Goal: Task Accomplishment & Management: Complete application form

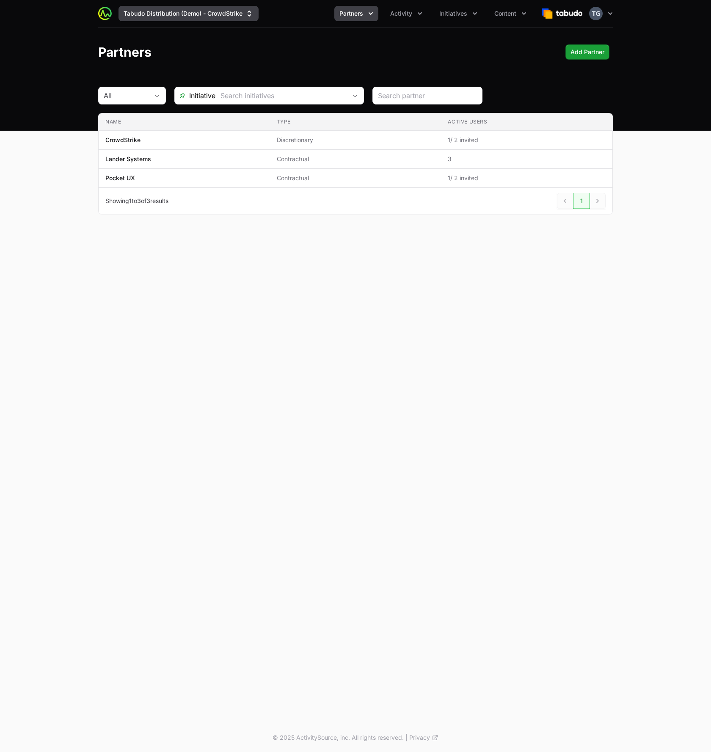
click at [240, 11] on button "Tabudo Distribution (Demo) - CrowdStrike" at bounding box center [188, 13] width 140 height 15
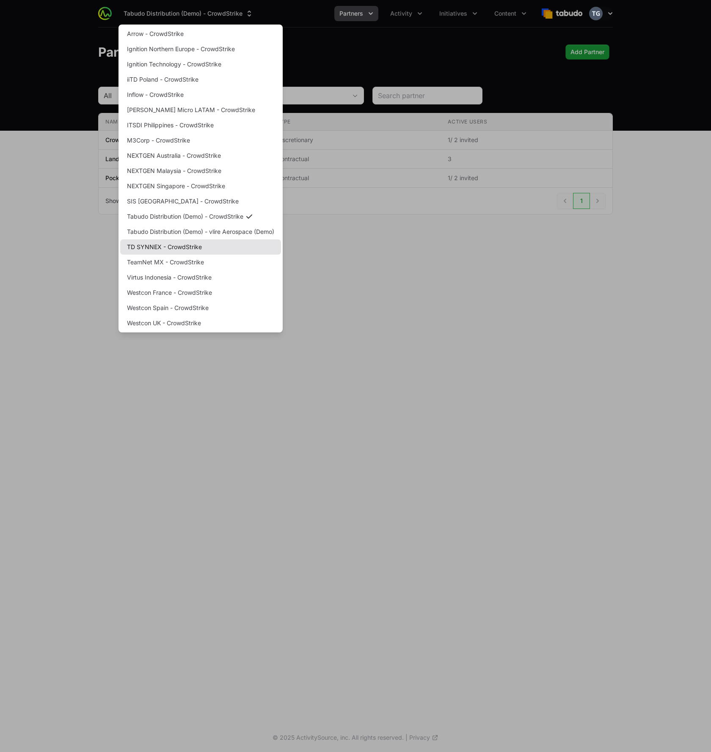
click at [174, 242] on link "TD SYNNEX - CrowdStrike" at bounding box center [200, 247] width 161 height 15
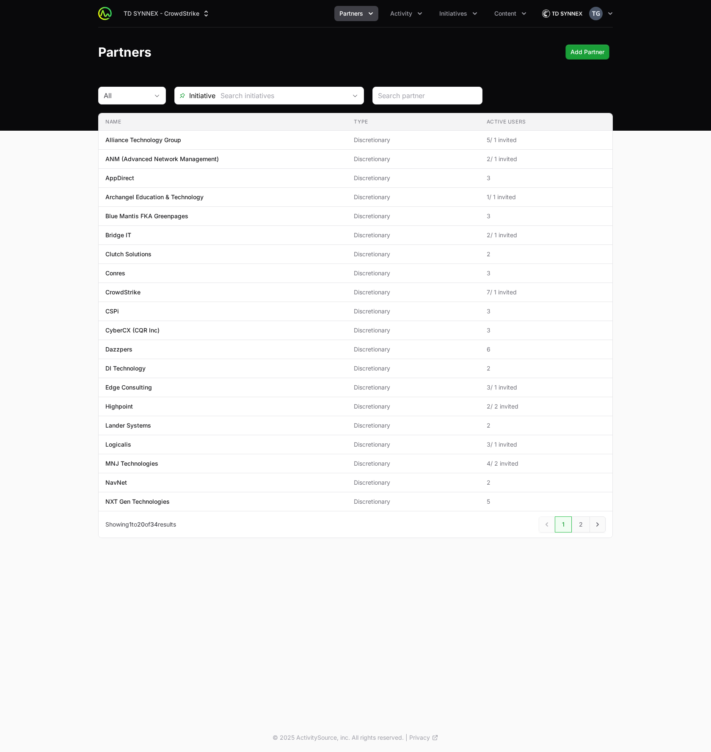
click at [349, 17] on span "Partners" at bounding box center [351, 13] width 24 height 8
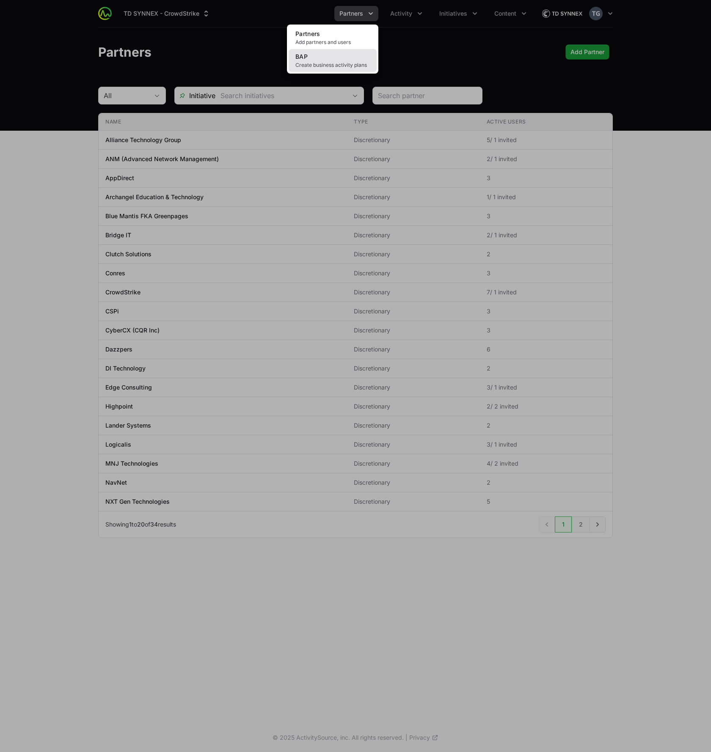
click at [342, 61] on link "BAP Create business activity plans" at bounding box center [333, 60] width 88 height 23
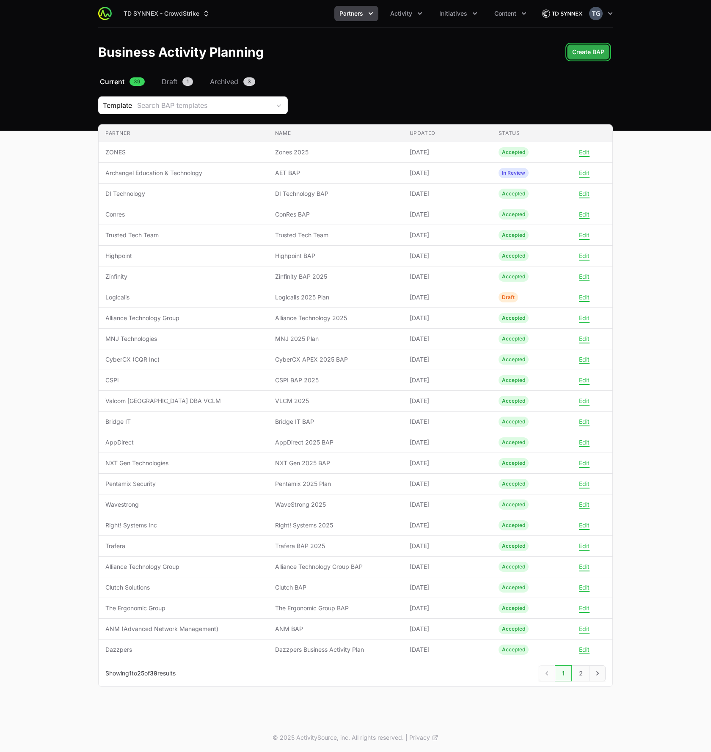
click at [598, 55] on span "Create BAP" at bounding box center [588, 52] width 32 height 10
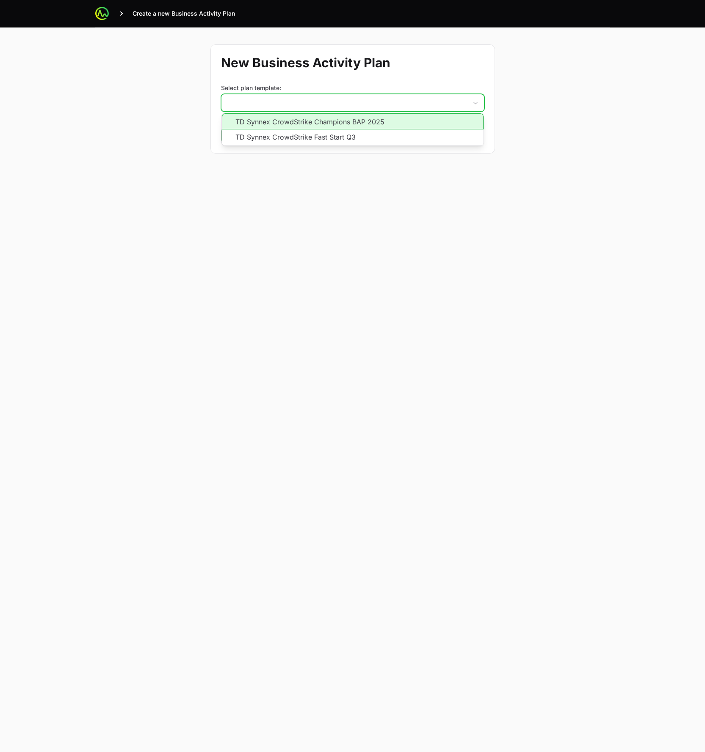
click at [264, 101] on button "placeholder" at bounding box center [352, 102] width 262 height 17
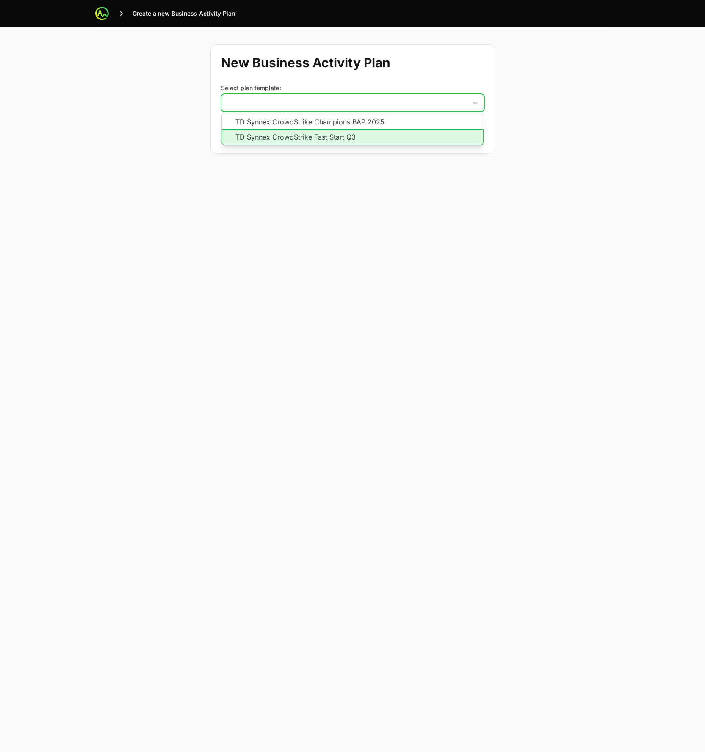
click at [381, 139] on li "TD Synnex CrowdStrike Fast Start Q3" at bounding box center [353, 138] width 262 height 16
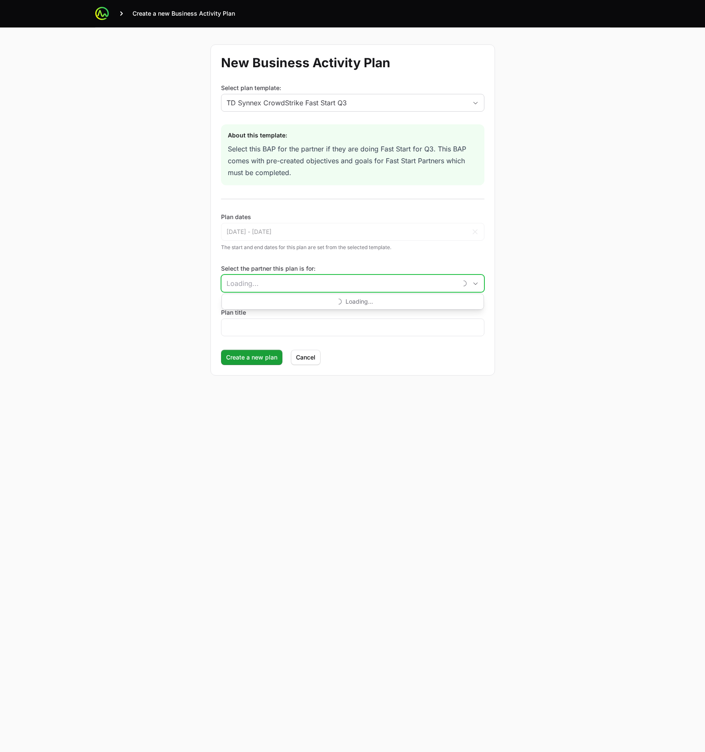
click at [441, 287] on input "Select the partner this plan is for:" at bounding box center [338, 283] width 235 height 17
click at [350, 302] on li "Lander Systems" at bounding box center [353, 302] width 262 height 17
type input "Lander Systems"
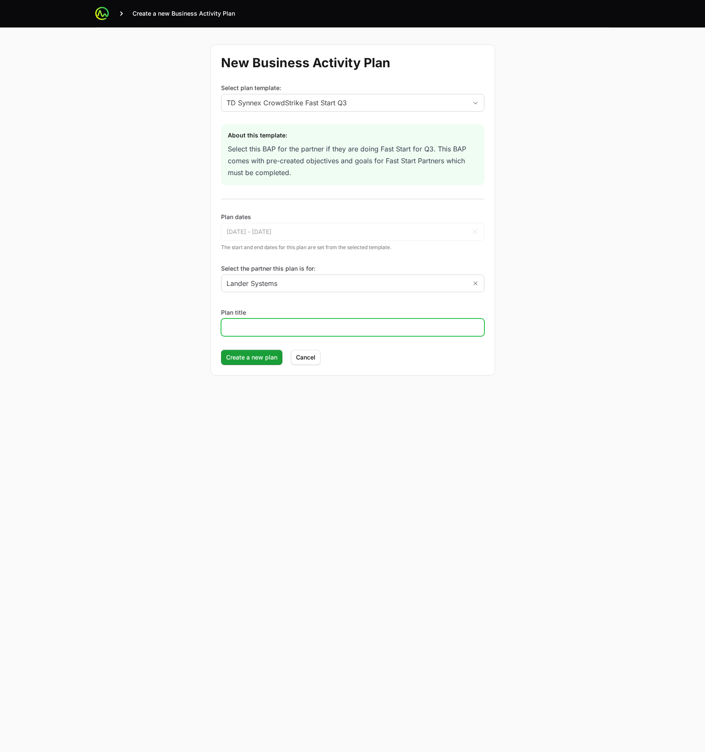
click at [278, 326] on input "Plan title" at bounding box center [352, 327] width 252 height 10
click at [344, 324] on input "Lander Systems Fast Start BAP EXAMPLE" at bounding box center [352, 327] width 252 height 10
paste input "EXAMPLE"
type input "EXAMPLE - Lander Systems Fast Start BAP"
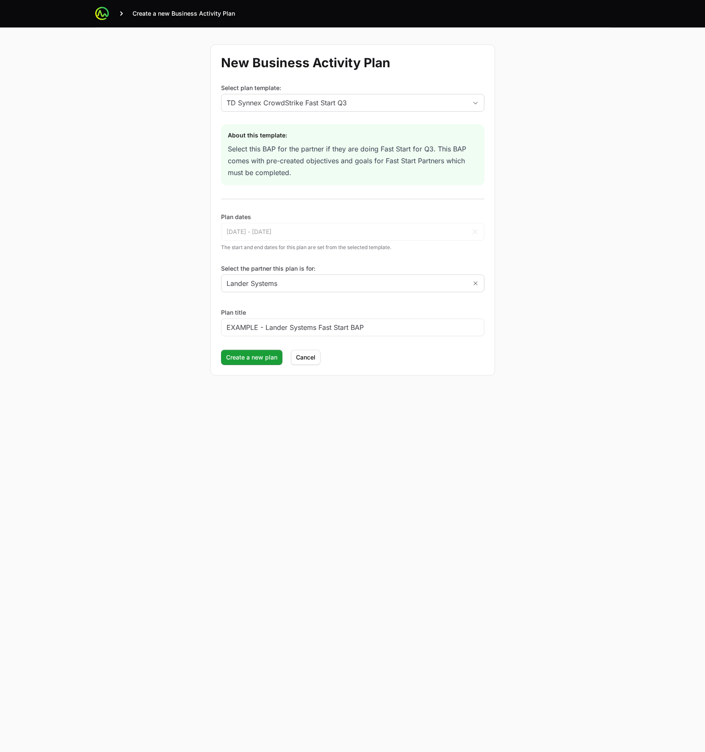
click at [551, 245] on div "New Business Activity Plan Select plan template: TD Synnex CrowdStrike Fast Sta…" at bounding box center [353, 210] width 542 height 365
click at [247, 359] on span "Create a new plan" at bounding box center [251, 358] width 51 height 10
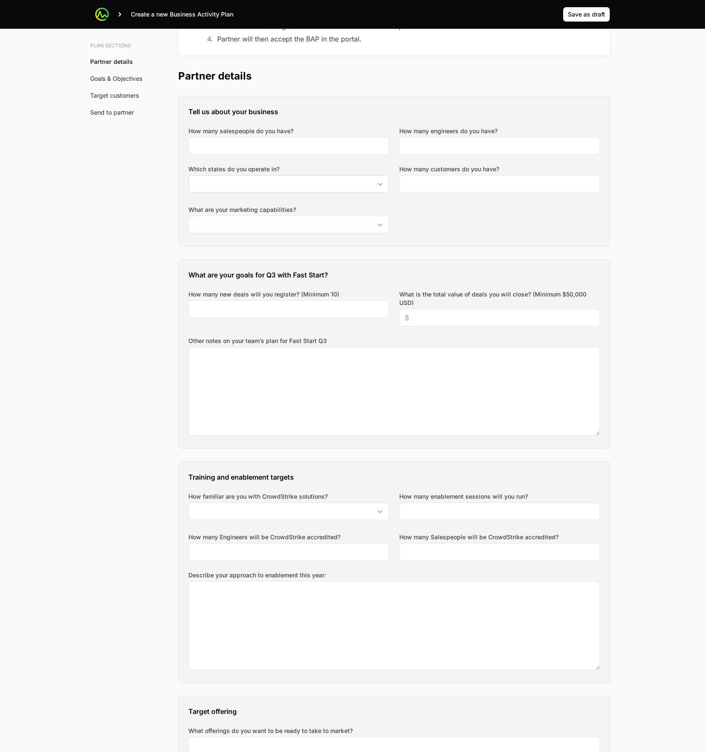
scroll to position [153, 0]
click at [275, 141] on input "How many salespeople do you have?" at bounding box center [289, 146] width 190 height 10
type input "1"
click at [429, 152] on div at bounding box center [499, 146] width 201 height 18
click at [429, 149] on input "How many engineers do you have?" at bounding box center [500, 146] width 190 height 10
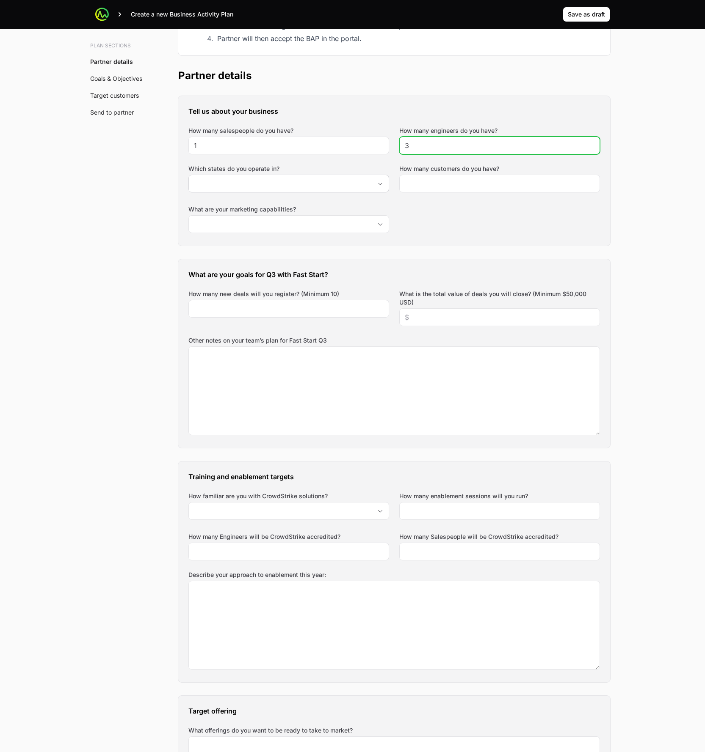
type input "3"
click at [298, 187] on input "Which states do you operate in?" at bounding box center [280, 183] width 183 height 17
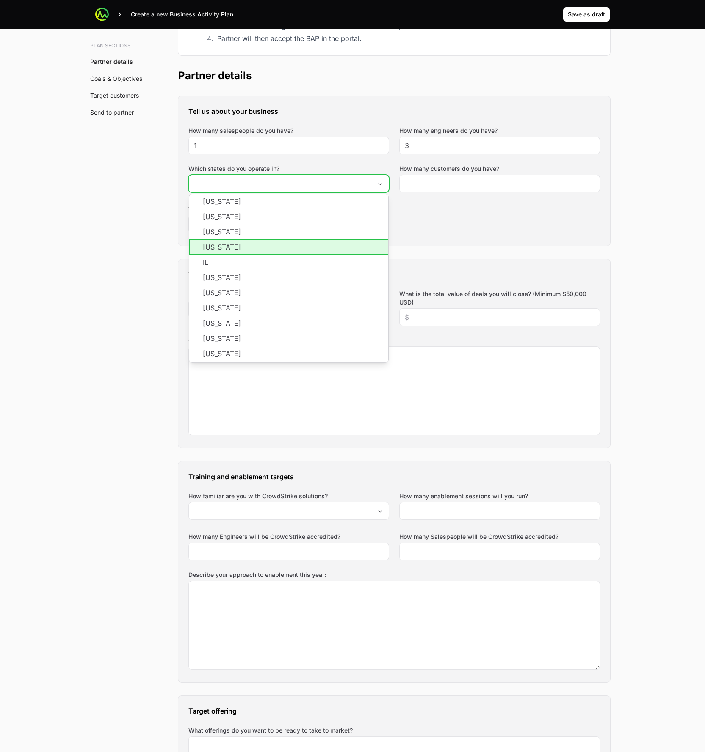
scroll to position [142, 0]
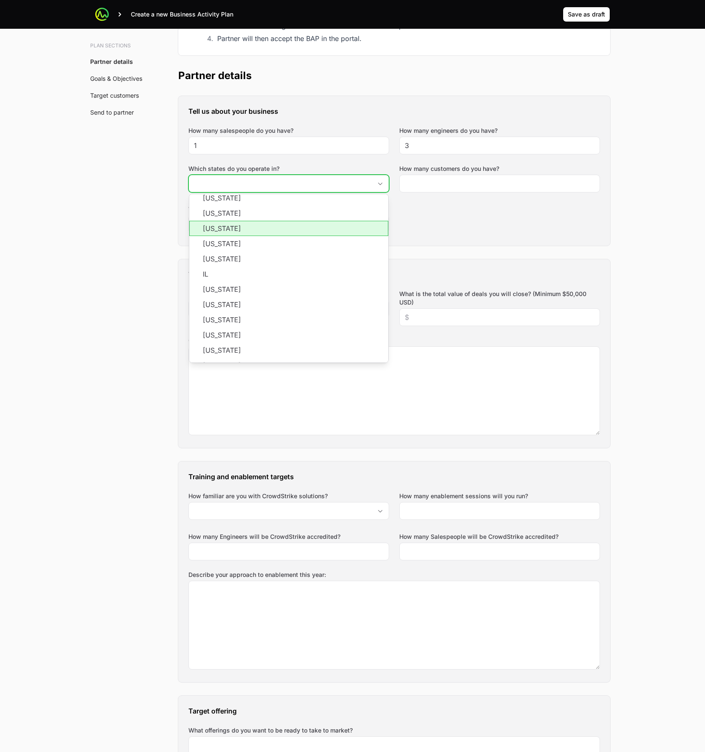
drag, startPoint x: 223, startPoint y: 231, endPoint x: 218, endPoint y: 230, distance: 4.8
click at [223, 231] on li "Hawaii" at bounding box center [288, 228] width 199 height 15
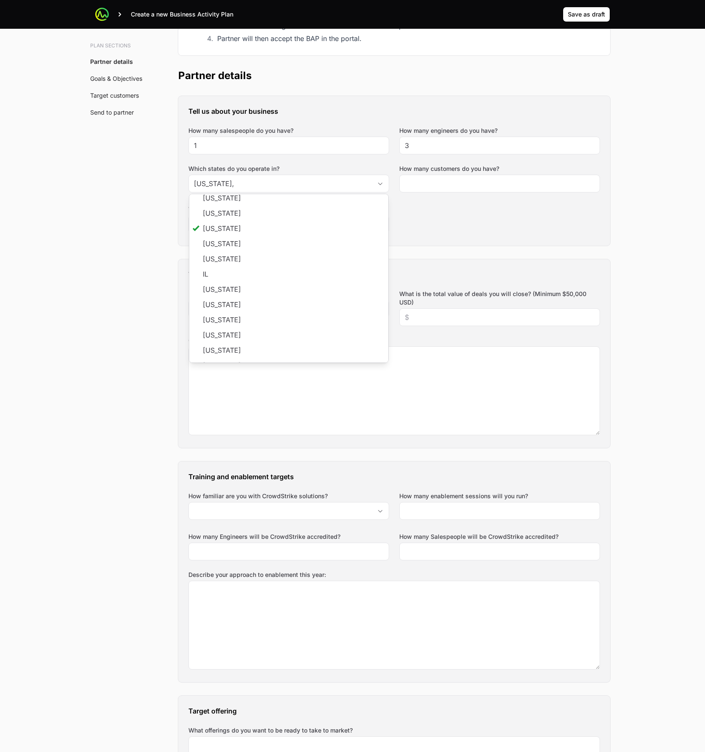
type input "Hawaii"
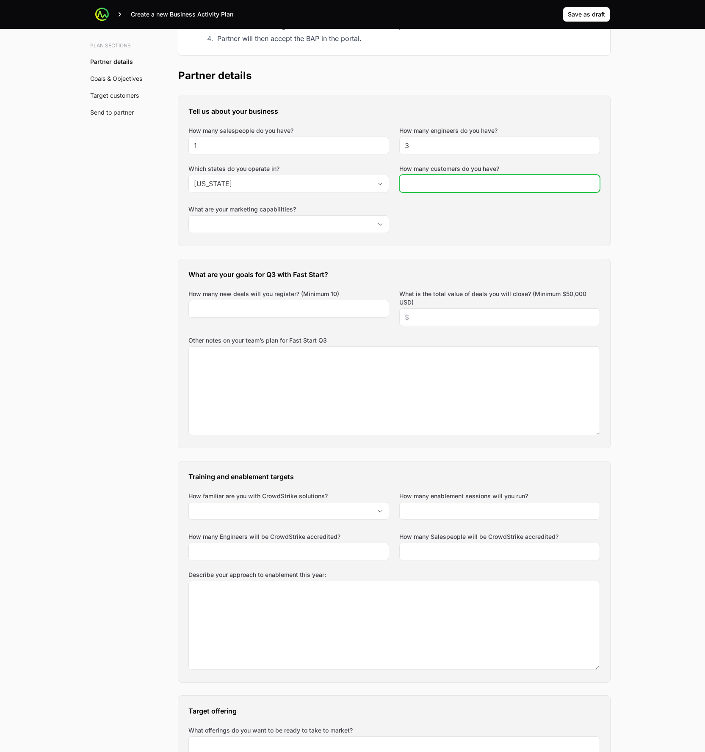
click at [450, 180] on input "How many customers do you have?" at bounding box center [500, 184] width 190 height 10
type input "20"
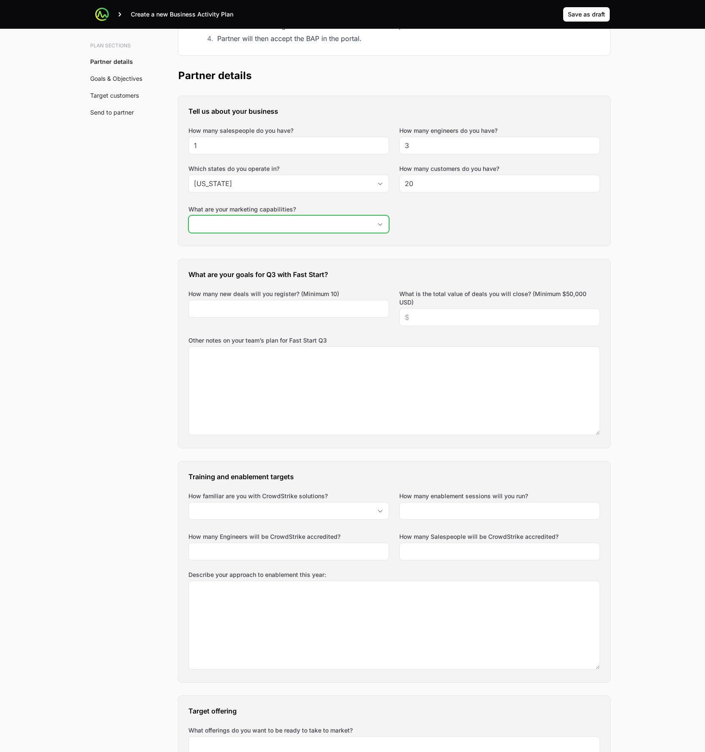
click at [287, 228] on input "What are your marketing capabilities?" at bounding box center [280, 224] width 183 height 17
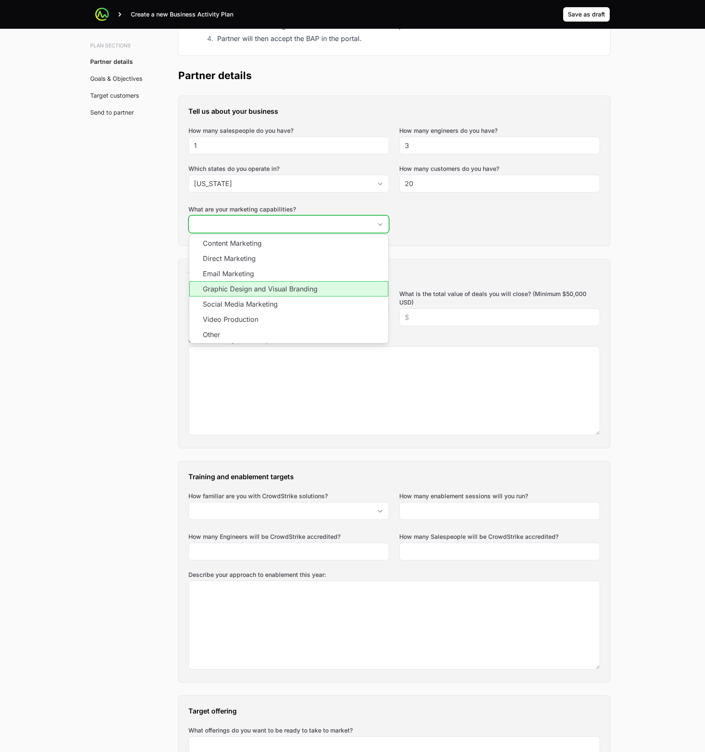
click at [224, 289] on li "Graphic Design and Visual Branding" at bounding box center [288, 288] width 199 height 15
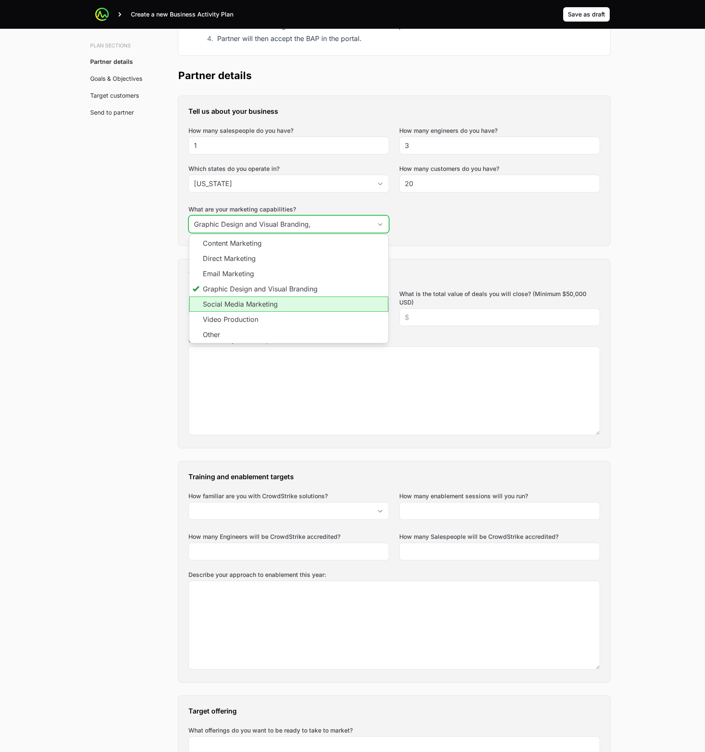
click at [211, 302] on li "Social Media Marketing" at bounding box center [288, 304] width 199 height 15
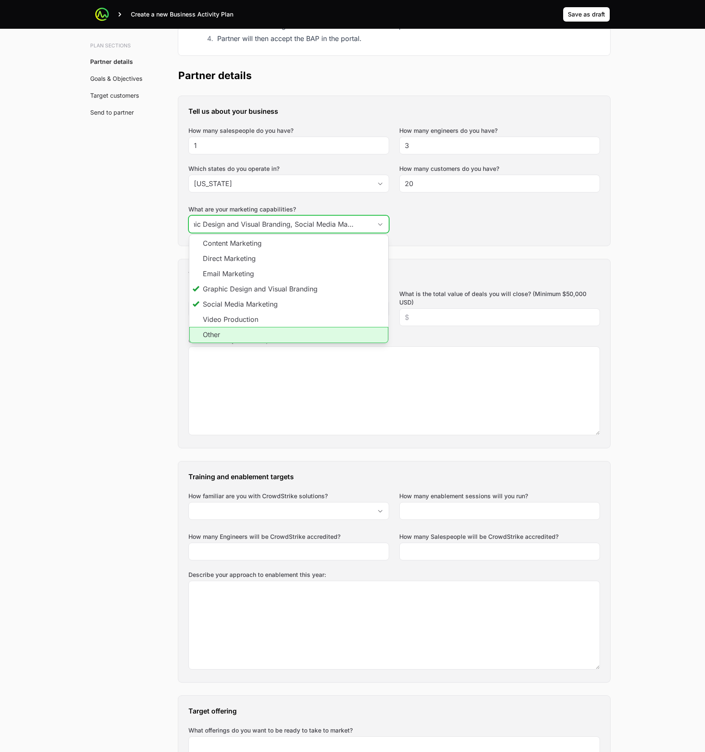
click at [229, 336] on li "Other" at bounding box center [288, 335] width 199 height 16
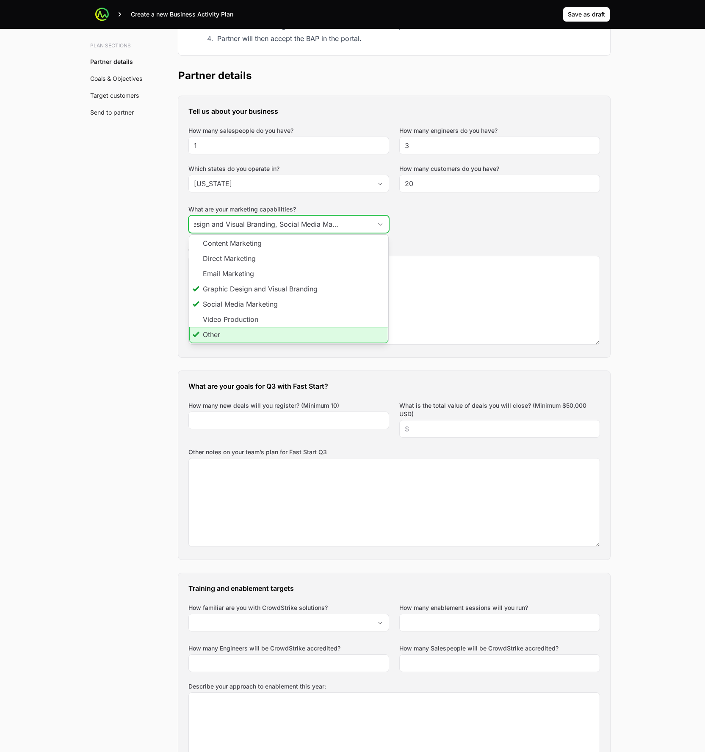
scroll to position [0, 41]
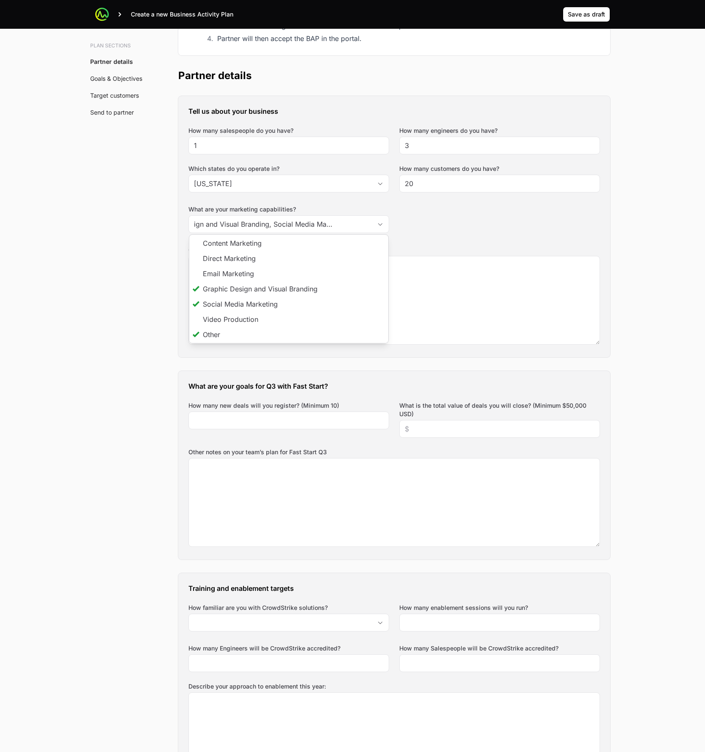
type input "Graphic Design and Visual Branding, Social Media Marketing, Other"
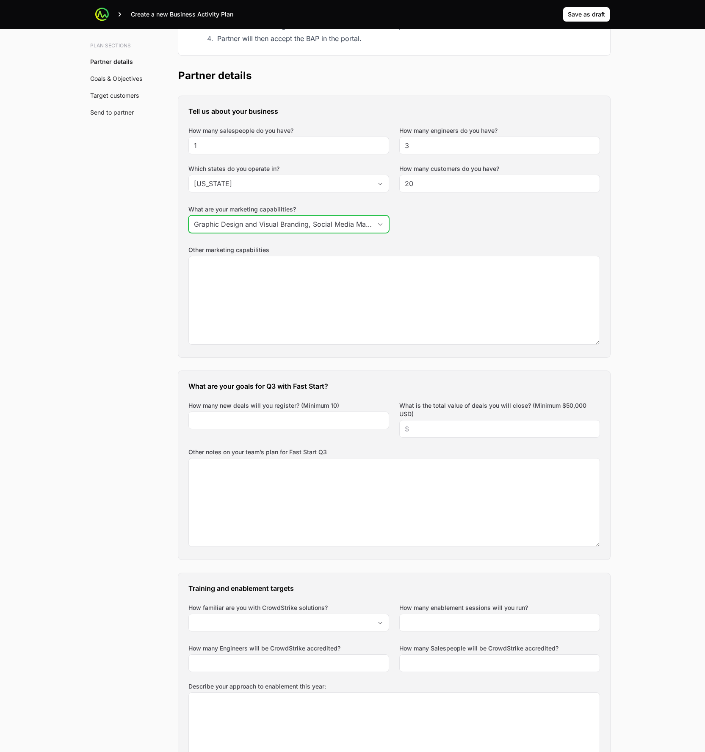
click at [347, 220] on input "Graphic Design and Visual Branding, Social Media Marketing, Other" at bounding box center [280, 224] width 183 height 17
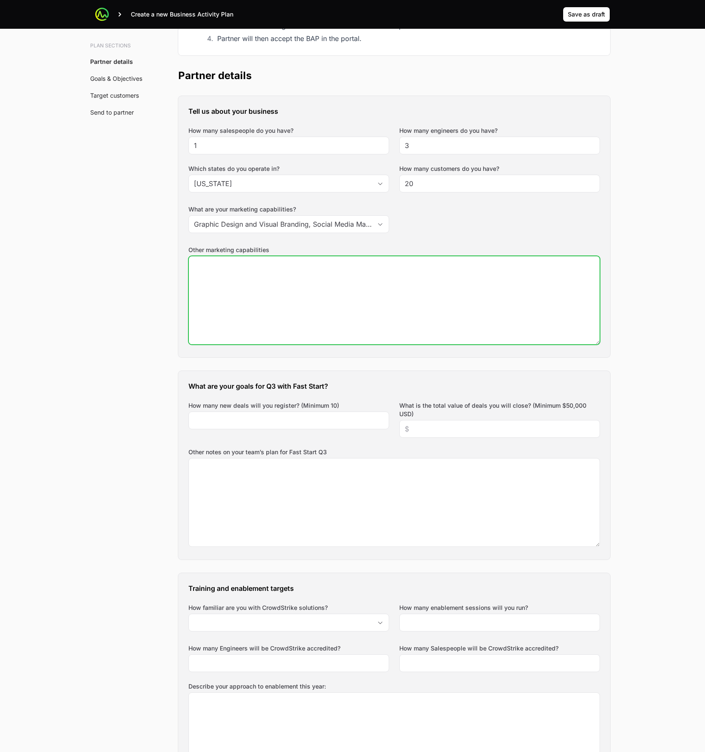
click at [230, 284] on textarea "Other marketing capabilities" at bounding box center [394, 300] width 411 height 88
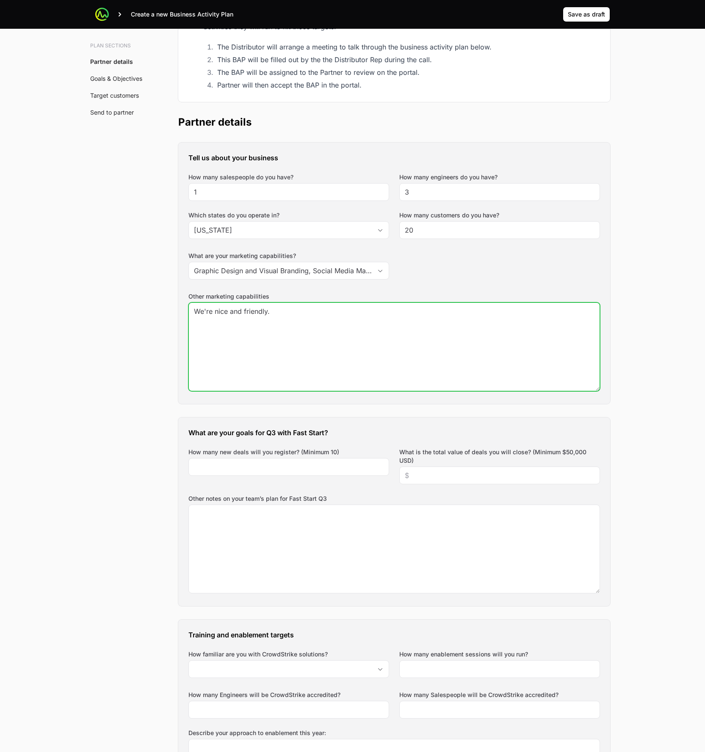
scroll to position [207, 0]
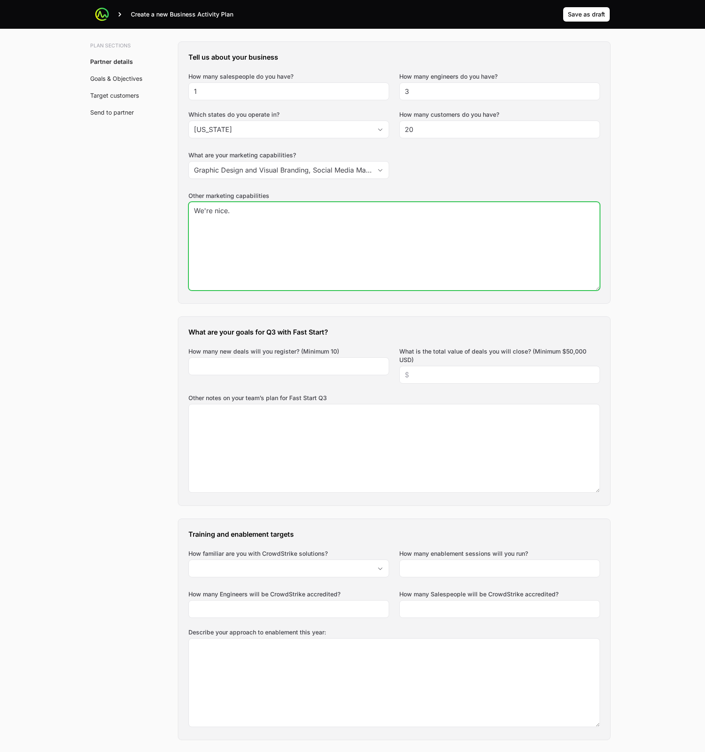
type textarea "We're nice."
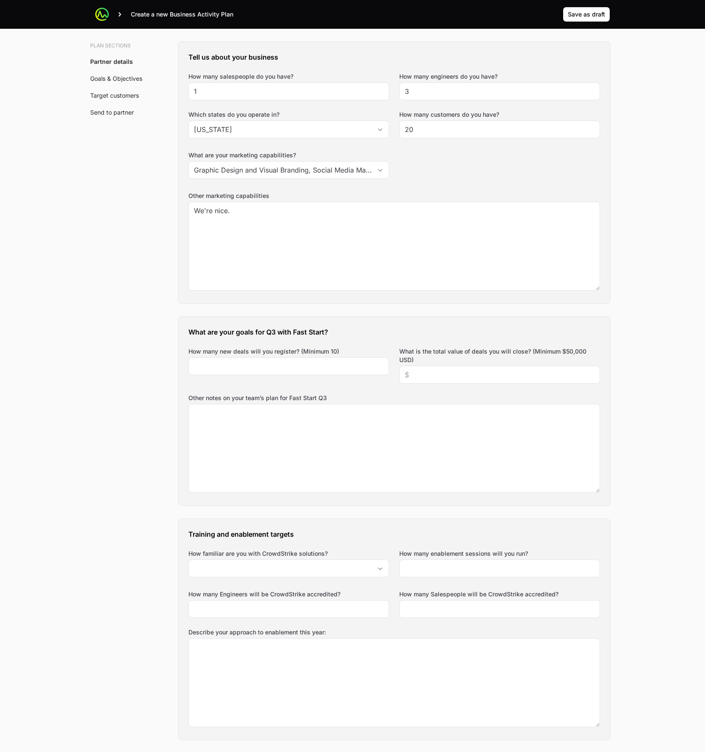
drag, startPoint x: 149, startPoint y: 253, endPoint x: 152, endPoint y: 256, distance: 4.8
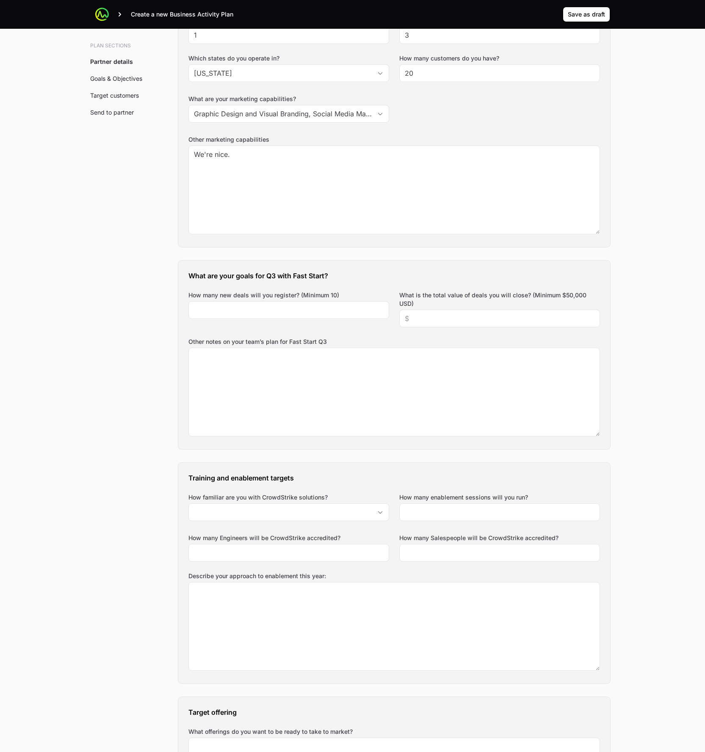
scroll to position [305, 0]
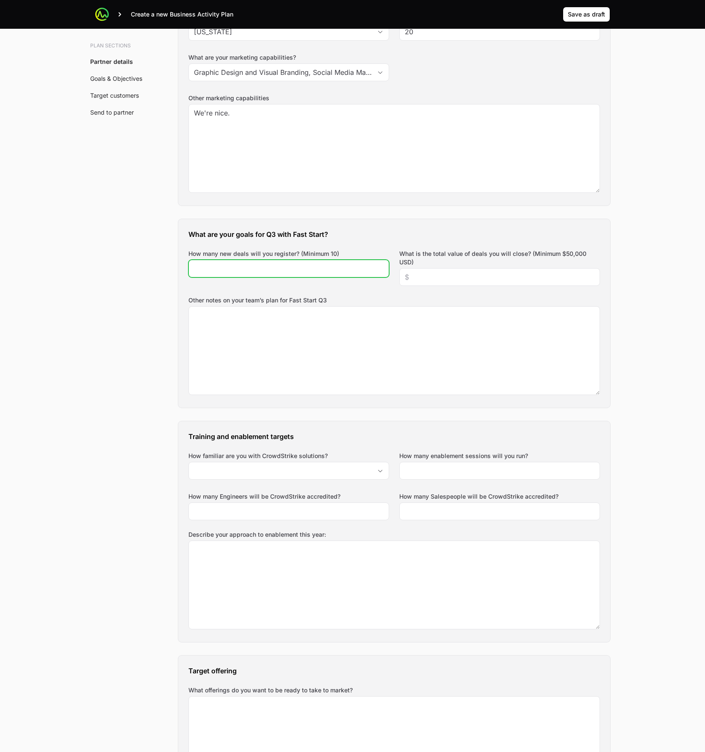
click at [275, 265] on input "How many new deals will you register? (Minimum 10)" at bounding box center [289, 269] width 190 height 10
type input "1000"
click at [494, 272] on div at bounding box center [499, 277] width 201 height 18
click at [496, 277] on input "What is the total value of deals you will close? (Minimum $50,000 USD)" at bounding box center [500, 277] width 190 height 10
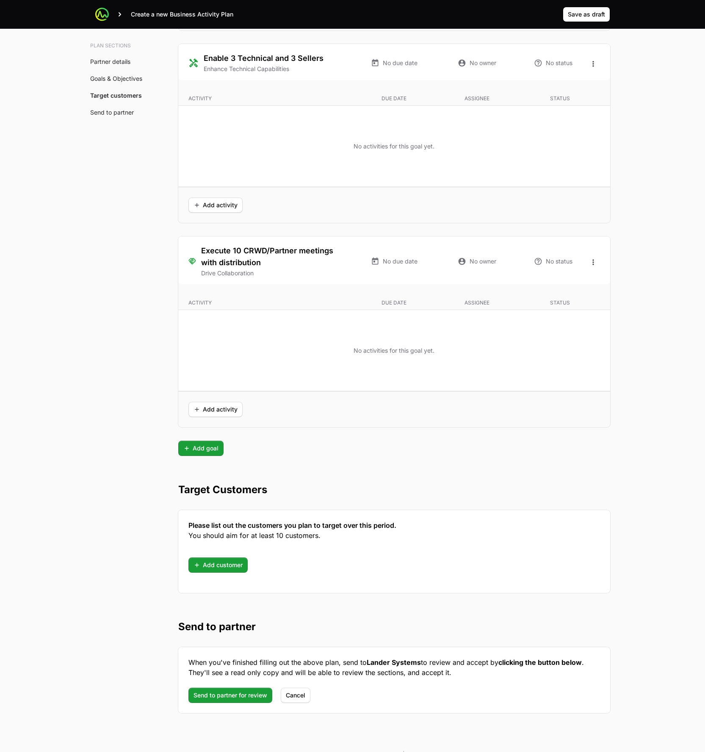
scroll to position [1886, 0]
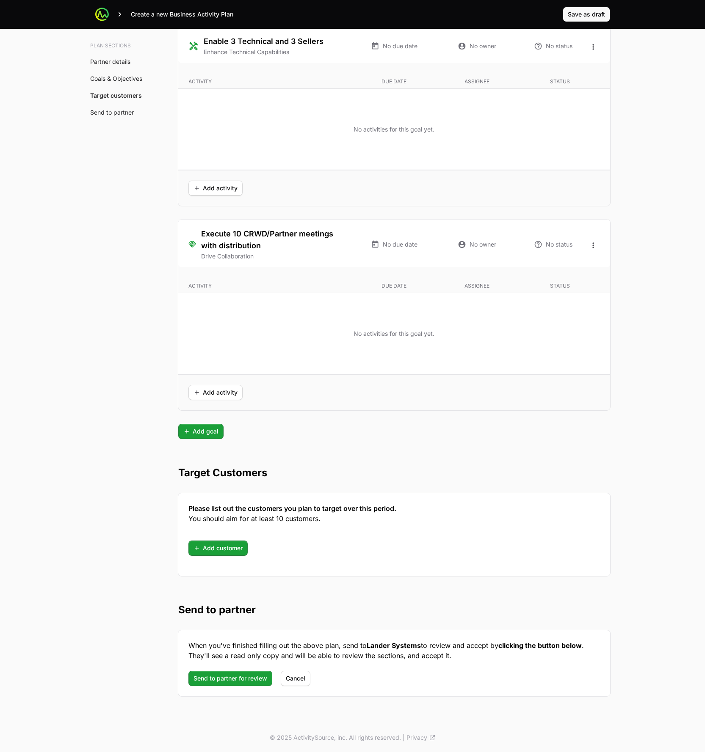
type input "$5,000,000"
click at [589, 10] on span "Save as draft" at bounding box center [586, 14] width 37 height 10
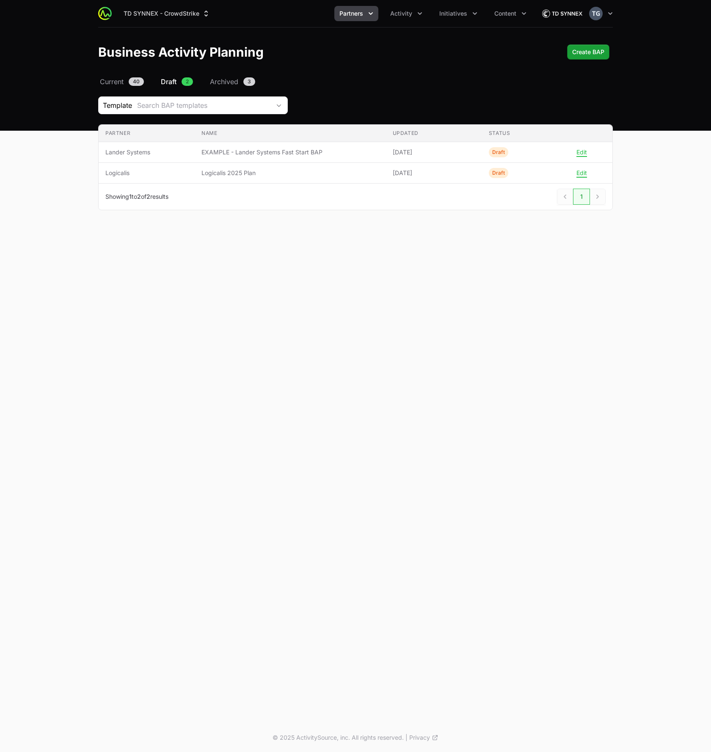
click at [242, 94] on div "Select a tab Current Draft Archived Current 40 Draft 2 Archived 3 Template Sear…" at bounding box center [356, 154] width 542 height 154
click at [246, 104] on div "Search BAP templates" at bounding box center [203, 105] width 133 height 10
click at [360, 107] on div "Template Search BAP templates" at bounding box center [355, 105] width 515 height 18
click at [469, 19] on button "Initiatives" at bounding box center [458, 13] width 48 height 15
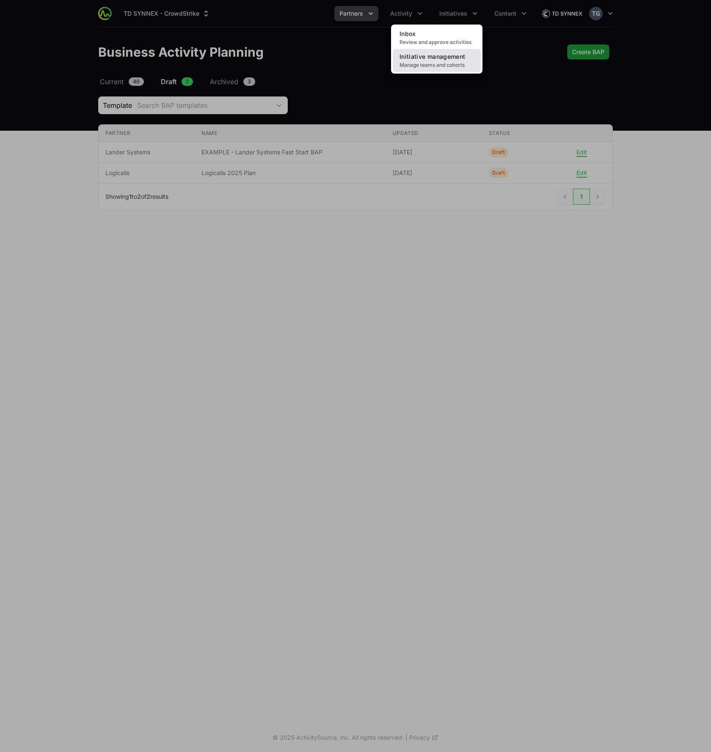
click at [449, 54] on span "Initiative management" at bounding box center [433, 56] width 66 height 7
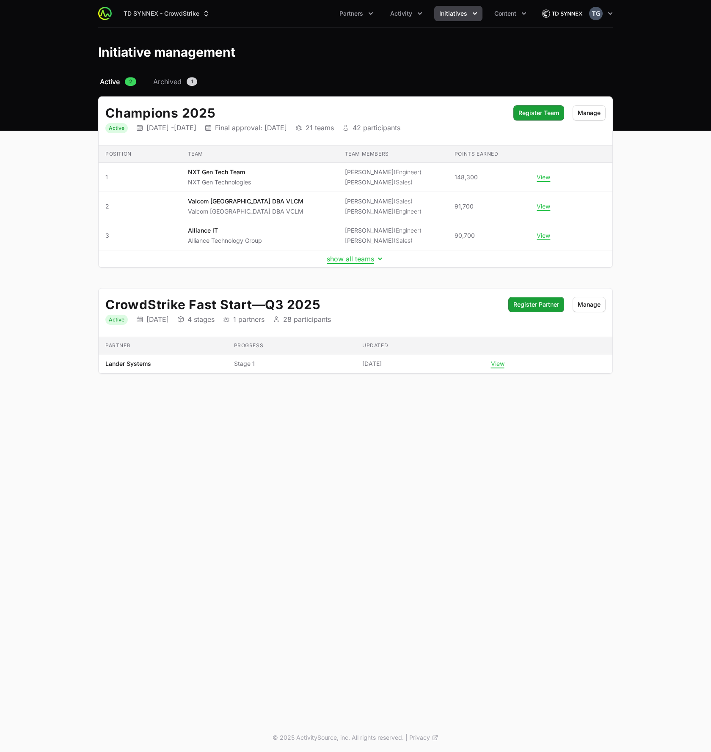
drag, startPoint x: 328, startPoint y: 300, endPoint x: 107, endPoint y: 302, distance: 220.5
click at [107, 302] on h2 "CrowdStrike Fast Start — Q3 2025" at bounding box center [302, 304] width 394 height 15
copy h2 "CrowdStrike Fast Start — Q3 2025"
click at [360, 16] on span "Partners" at bounding box center [351, 13] width 24 height 8
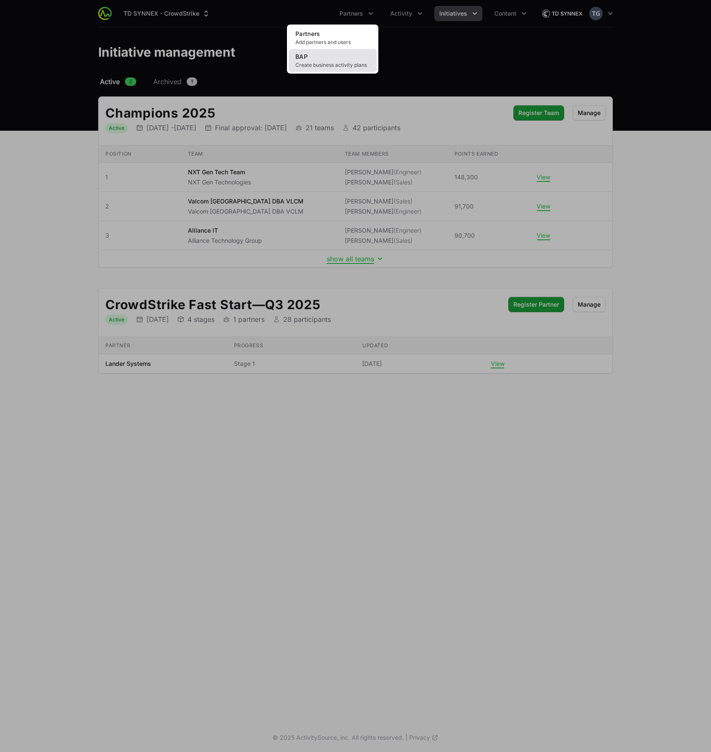
click at [353, 59] on link "BAP Create business activity plans" at bounding box center [333, 60] width 88 height 23
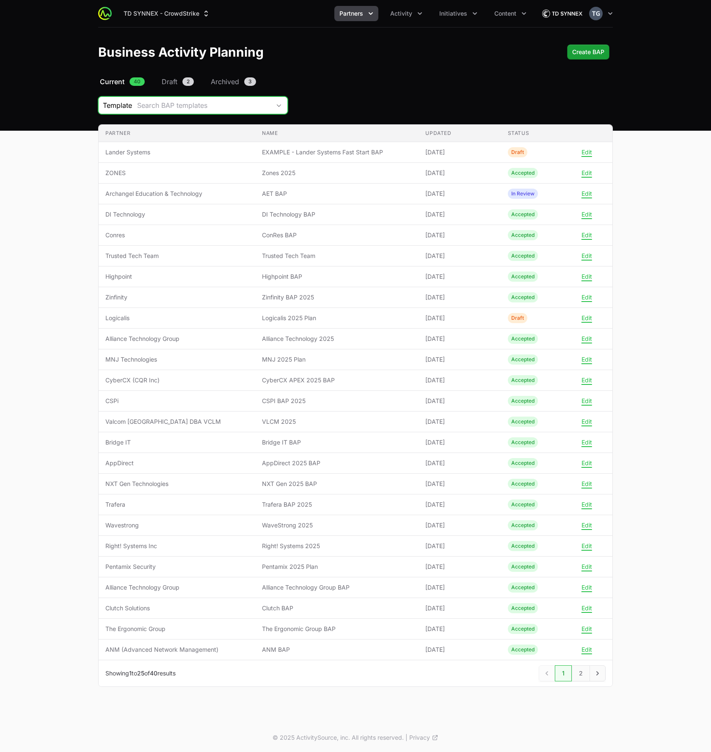
click at [188, 104] on div "Search BAP templates" at bounding box center [203, 105] width 133 height 10
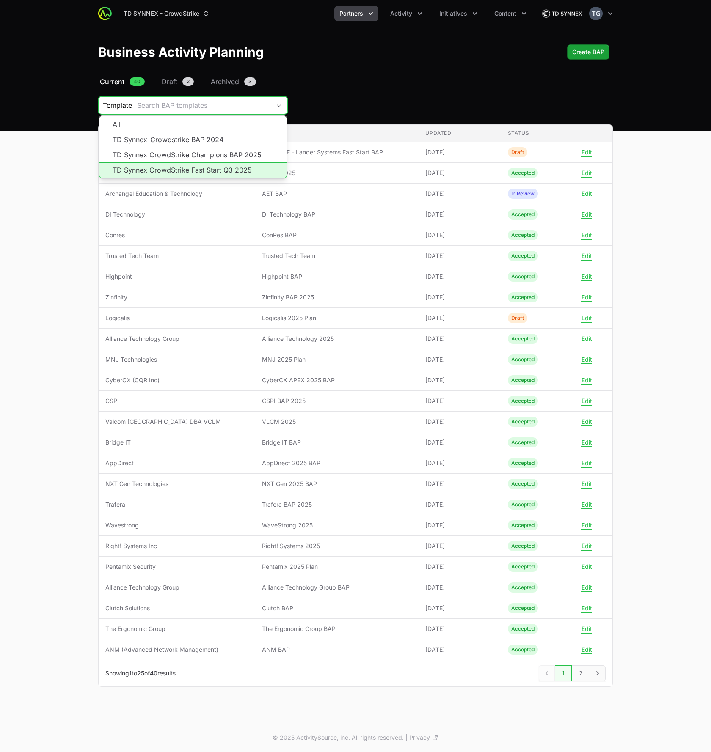
click at [242, 171] on li "TD Synnex CrowdStrike Fast Start Q3 2025" at bounding box center [193, 171] width 188 height 16
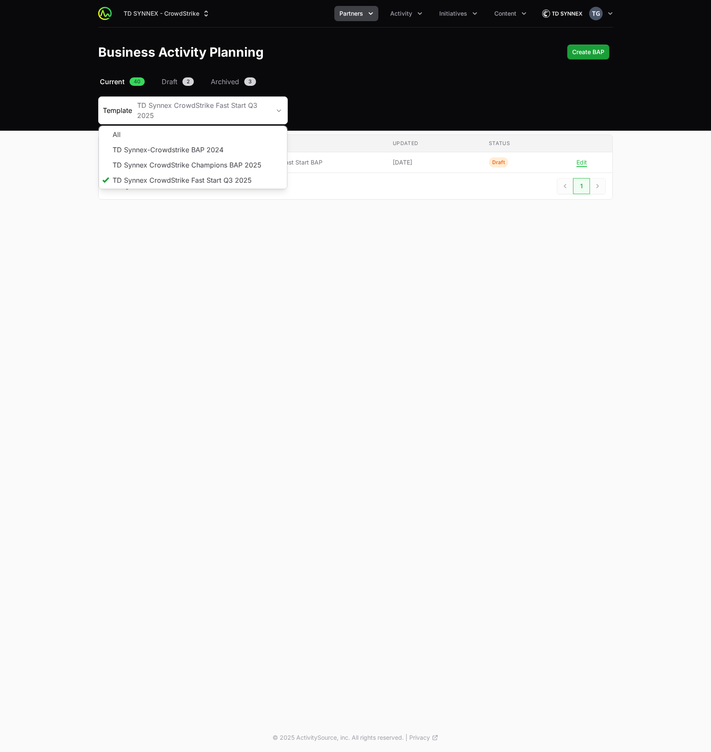
click at [55, 162] on main "Select a tab Current Draft Archived Current 40 Draft 2 Archived 3 Template TD S…" at bounding box center [355, 148] width 711 height 143
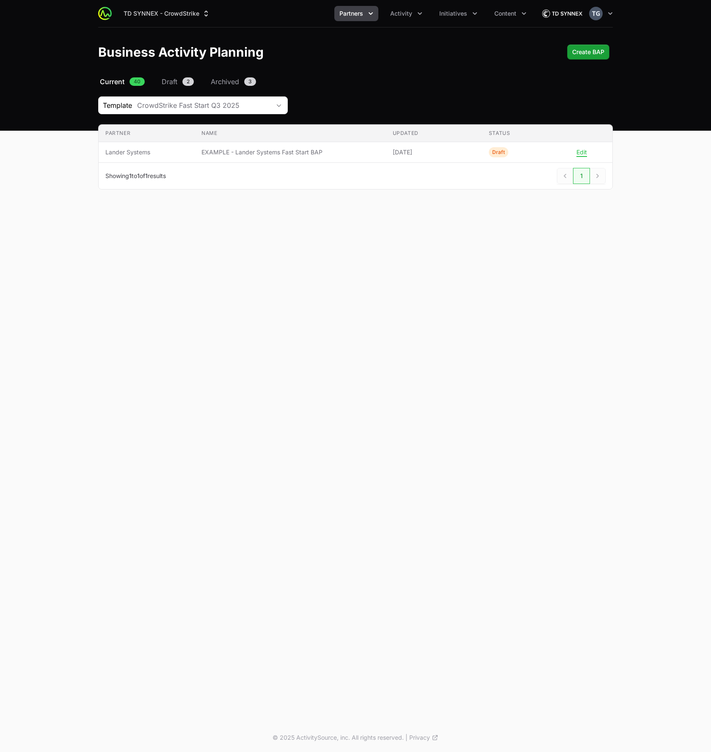
click at [167, 116] on div "Select a tab Current Draft Archived Current 40 Draft 2 Archived 3 Template Crow…" at bounding box center [356, 143] width 542 height 133
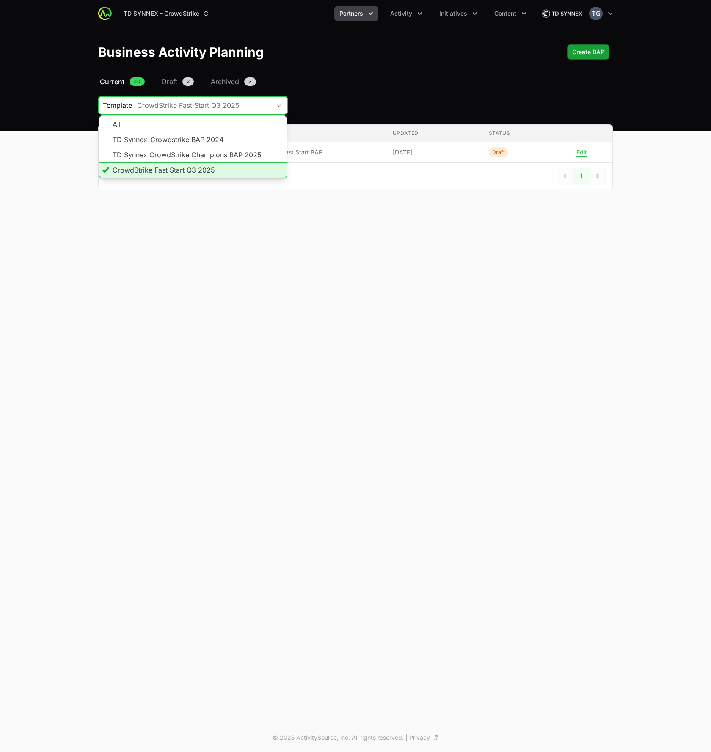
click at [171, 110] on div "CrowdStrike Fast Start Q3 2025" at bounding box center [203, 105] width 133 height 10
click at [76, 144] on main "Select a tab Current Draft Archived Current 40 Draft 2 Archived 3 Template Crow…" at bounding box center [355, 143] width 711 height 133
click at [257, 105] on div "CrowdStrike Fast Start Q3 2025" at bounding box center [203, 105] width 133 height 10
click at [258, 105] on div "CrowdStrike Fast Start Q3 2025" at bounding box center [203, 105] width 133 height 10
click at [130, 231] on div "TD SYNNEX - CrowdStrike Partners Activity Initiatives Content Open user menu Op…" at bounding box center [355, 362] width 711 height 724
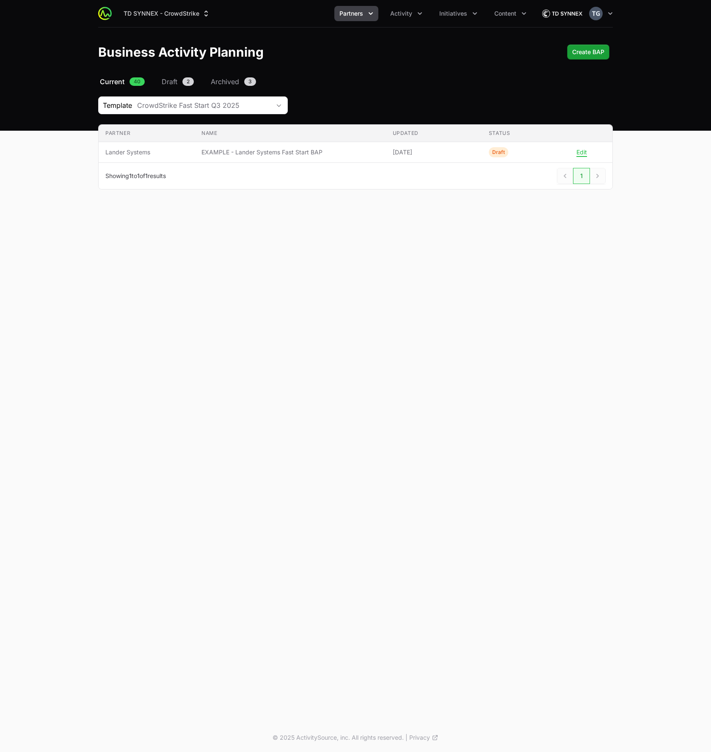
click at [283, 249] on div "TD SYNNEX - CrowdStrike Partners Activity Initiatives Content Open user menu Op…" at bounding box center [355, 362] width 711 height 724
click at [270, 108] on button "CrowdStrike Fast Start Q3 2025" at bounding box center [209, 105] width 155 height 17
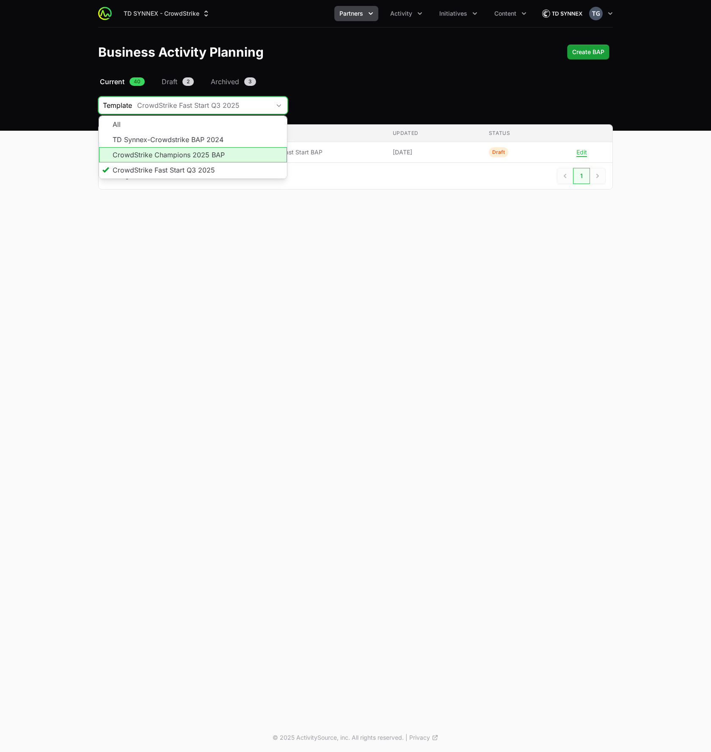
click at [158, 154] on li "CrowdStrike Champions 2025 BAP" at bounding box center [193, 154] width 188 height 15
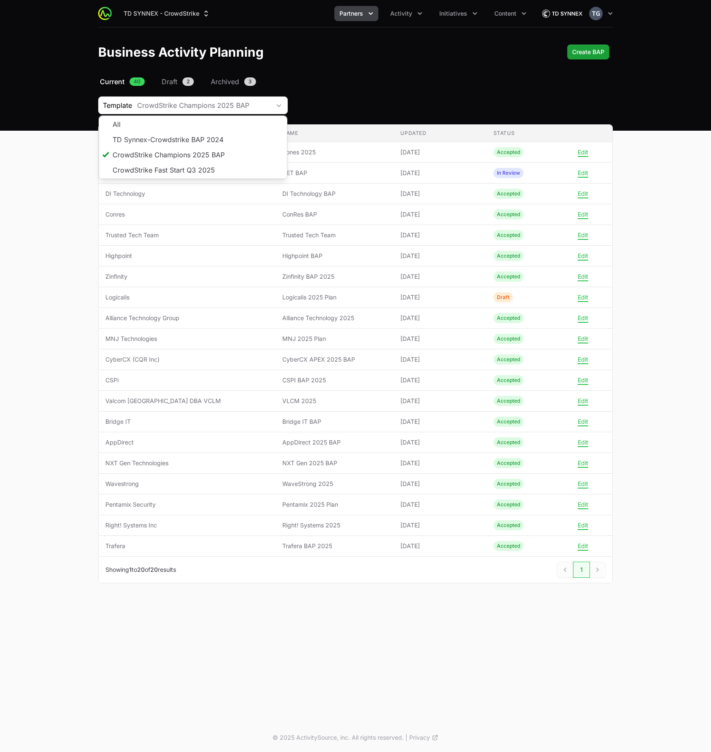
click at [66, 178] on main "Select a tab Current Draft Archived Current 40 Draft 2 Archived 3 Template Crow…" at bounding box center [355, 340] width 711 height 527
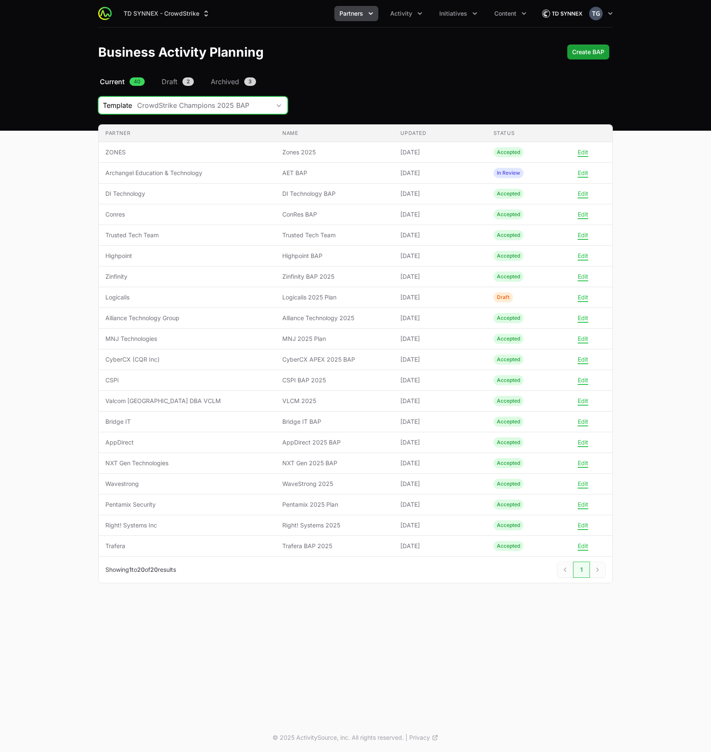
click at [276, 102] on button "CrowdStrike Champions 2025 BAP" at bounding box center [209, 105] width 155 height 17
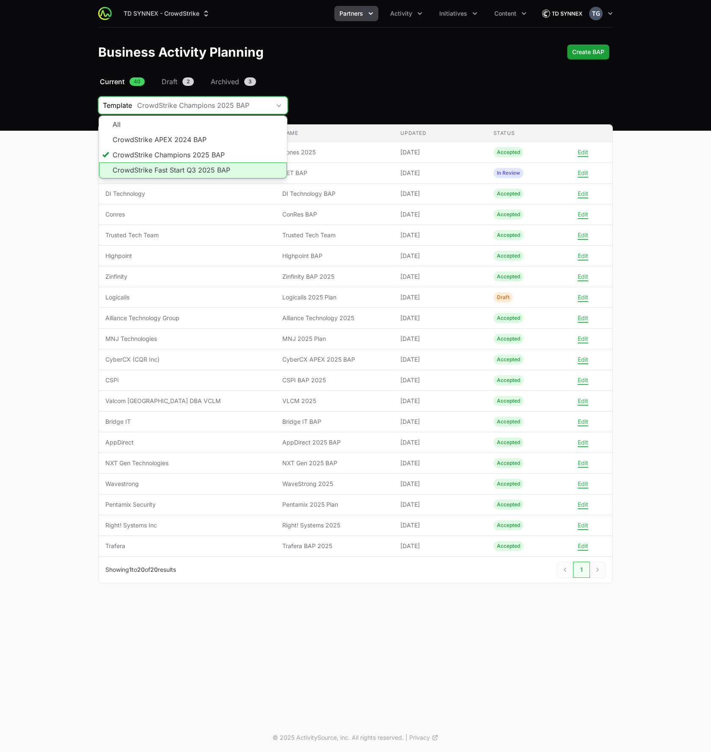
click at [265, 170] on li "CrowdStrike Fast Start Q3 2025 BAP" at bounding box center [193, 171] width 188 height 16
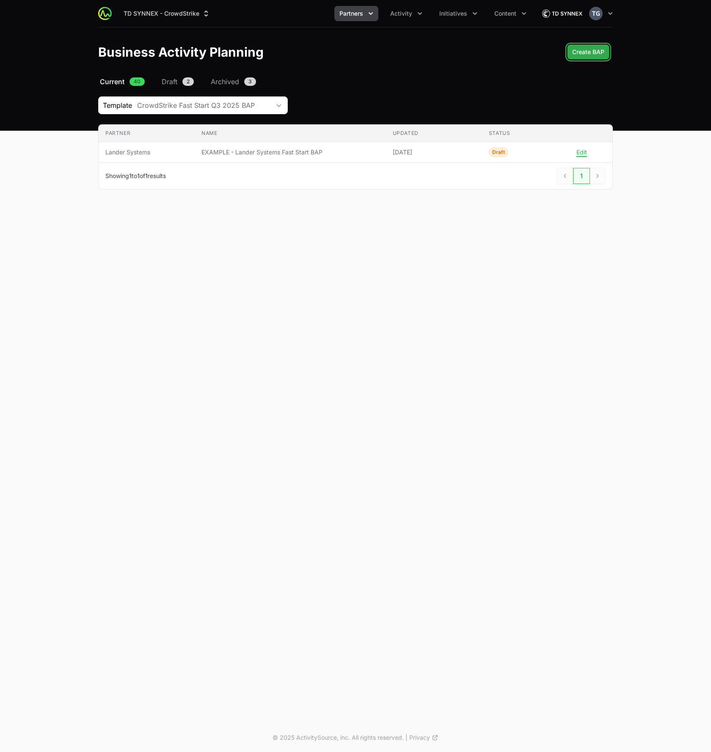
click at [572, 53] on button "Create BAP" at bounding box center [588, 51] width 42 height 15
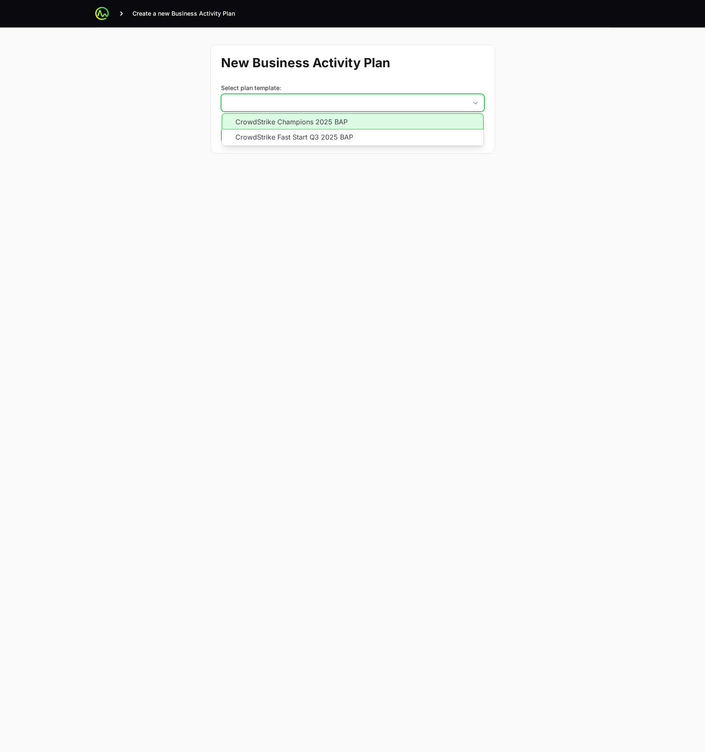
click at [329, 103] on button "placeholder" at bounding box center [352, 102] width 262 height 17
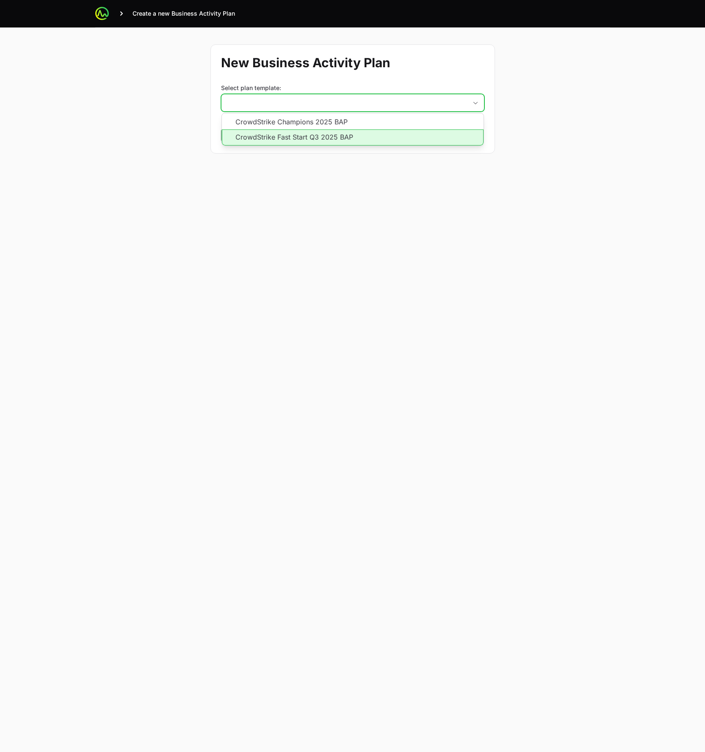
click at [431, 134] on li "CrowdStrike Fast Start Q3 2025 BAP" at bounding box center [353, 138] width 262 height 16
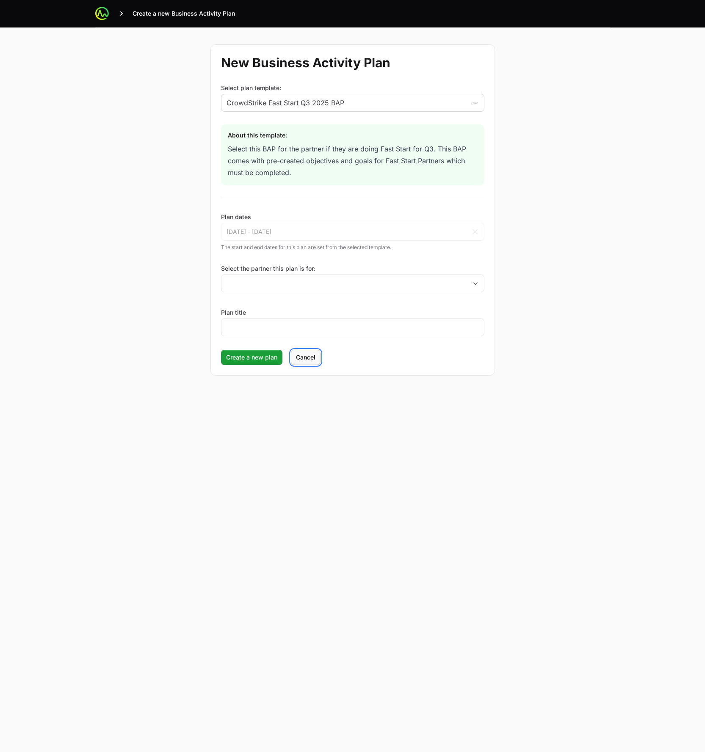
click at [309, 363] on button "Cancel" at bounding box center [306, 357] width 30 height 15
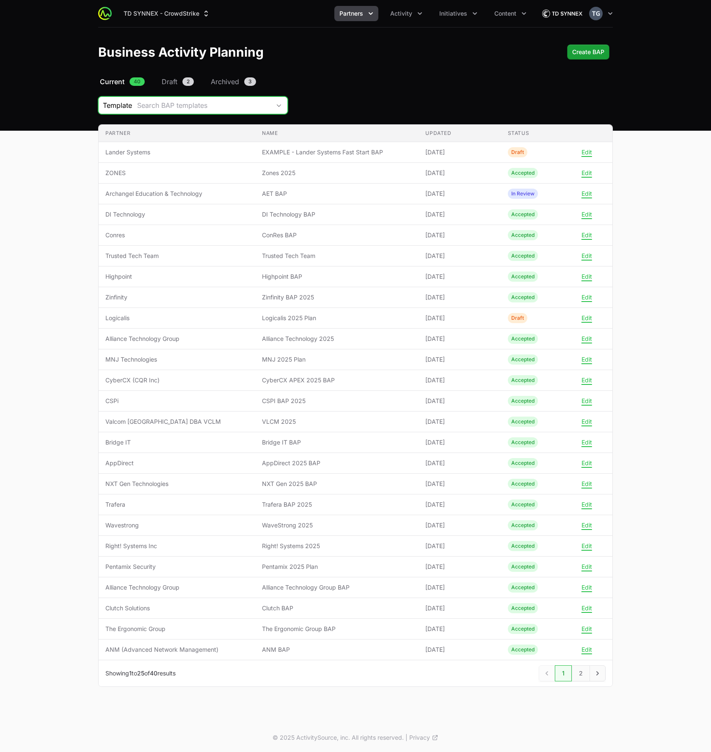
click at [232, 104] on div "Search BAP templates" at bounding box center [203, 105] width 133 height 10
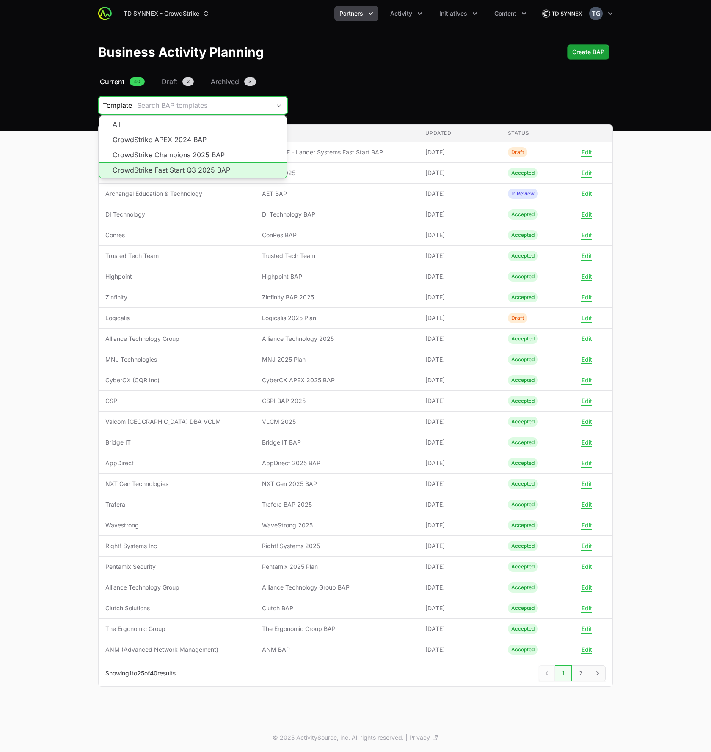
click at [238, 170] on li "CrowdStrike Fast Start Q3 2025 BAP" at bounding box center [193, 171] width 188 height 16
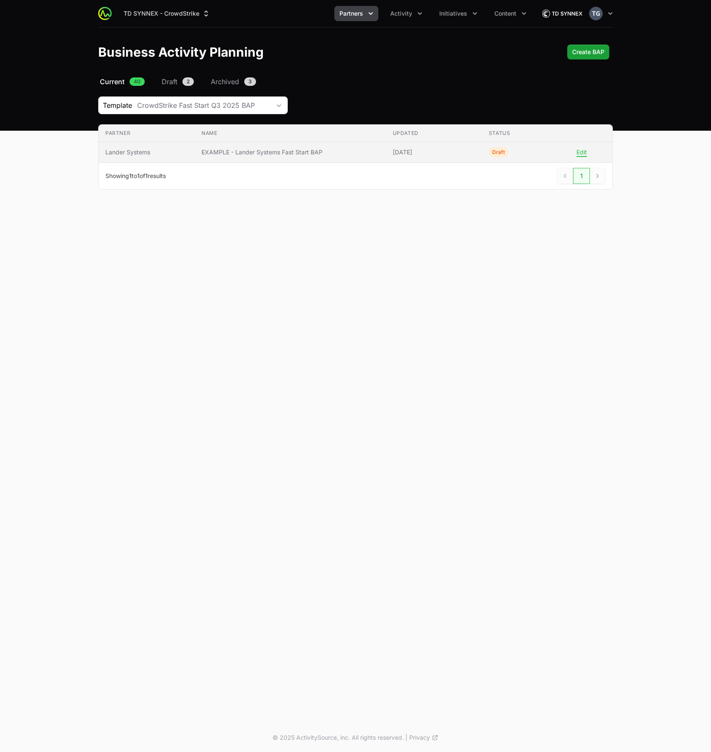
click at [516, 147] on span "Draft" at bounding box center [530, 152] width 83 height 10
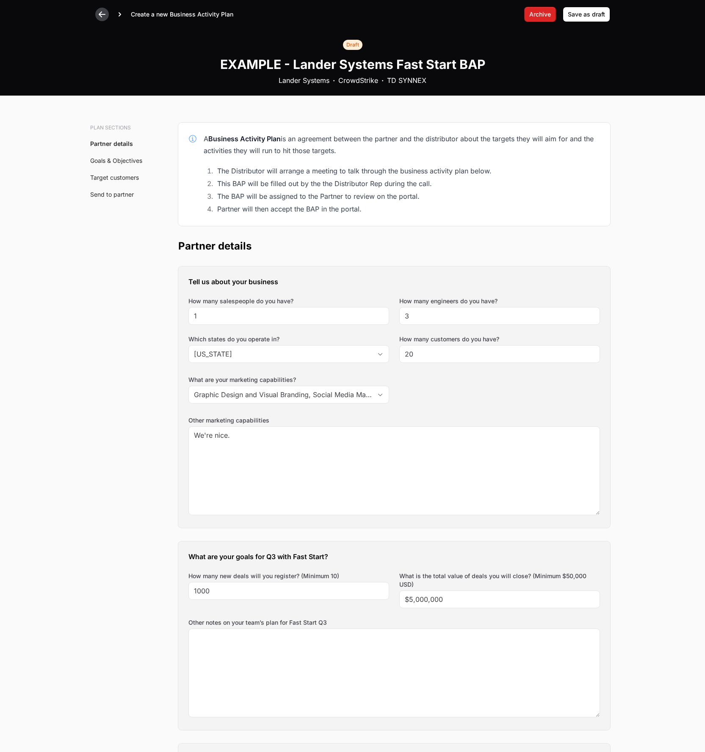
click at [104, 17] on icon at bounding box center [102, 14] width 8 height 8
